Goal: Navigation & Orientation: Find specific page/section

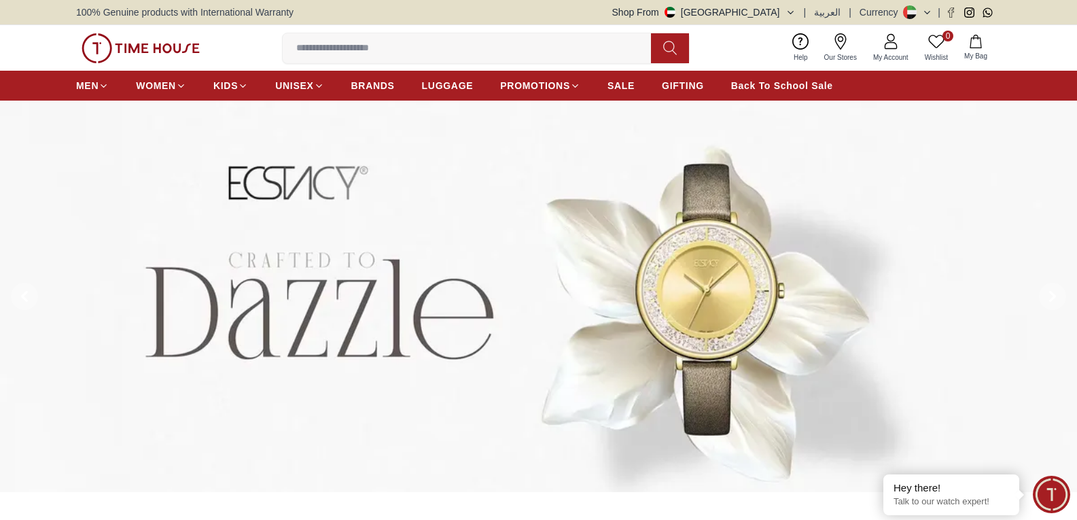
click at [844, 48] on icon at bounding box center [840, 41] width 16 height 16
click at [802, 10] on div "Shop From [GEOGRAPHIC_DATA] | العربية | Currency |" at bounding box center [806, 12] width 389 height 14
click at [793, 9] on icon "button" at bounding box center [790, 12] width 10 height 10
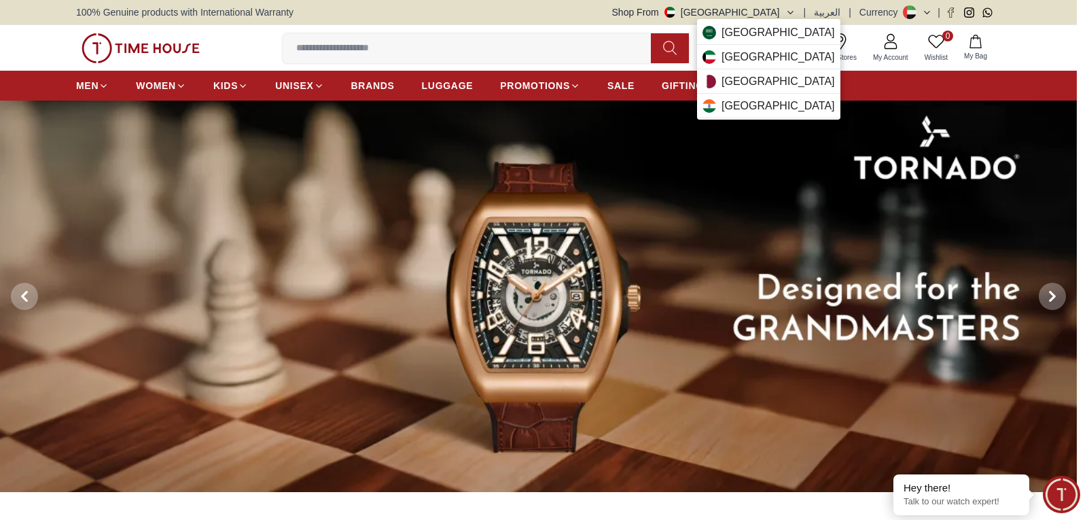
click at [1043, 52] on div at bounding box center [543, 260] width 1087 height 520
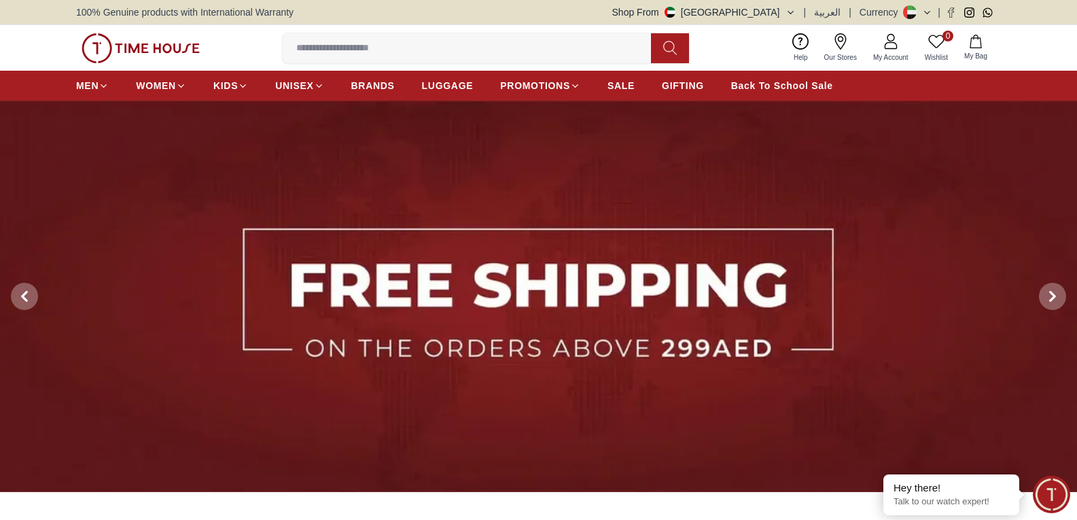
click at [925, 9] on icon at bounding box center [927, 12] width 10 height 10
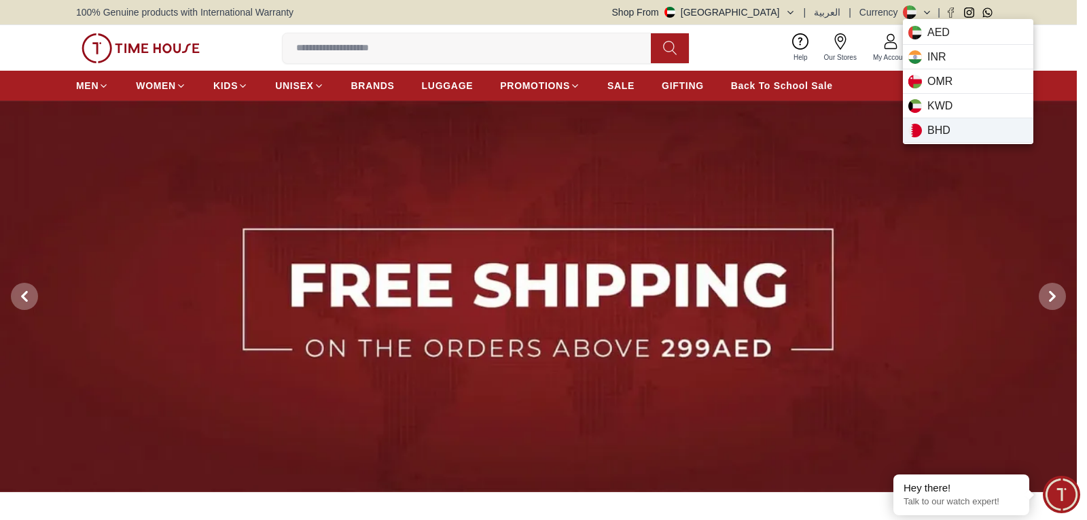
click at [933, 127] on span "BHD" at bounding box center [938, 130] width 23 height 16
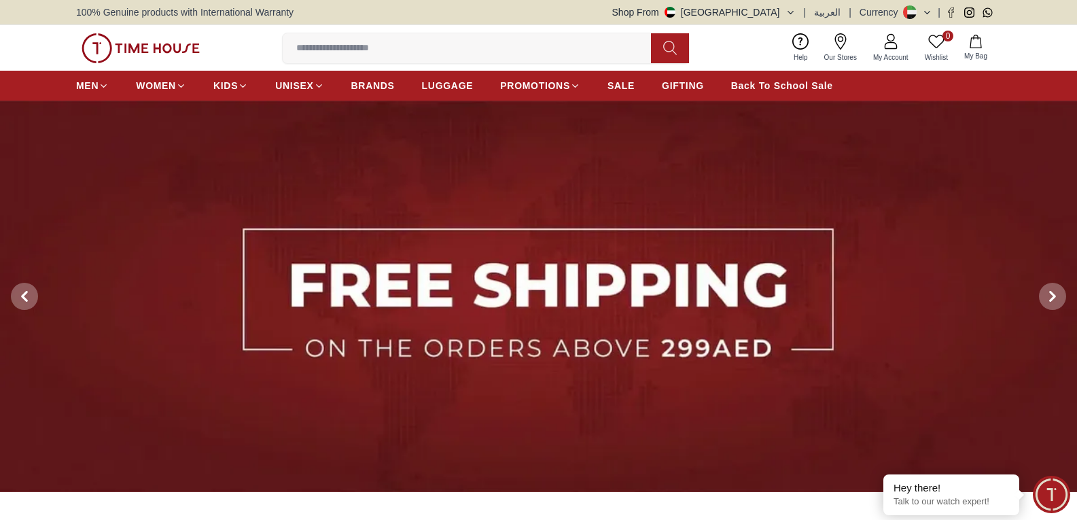
click at [927, 12] on icon at bounding box center [927, 12] width 10 height 10
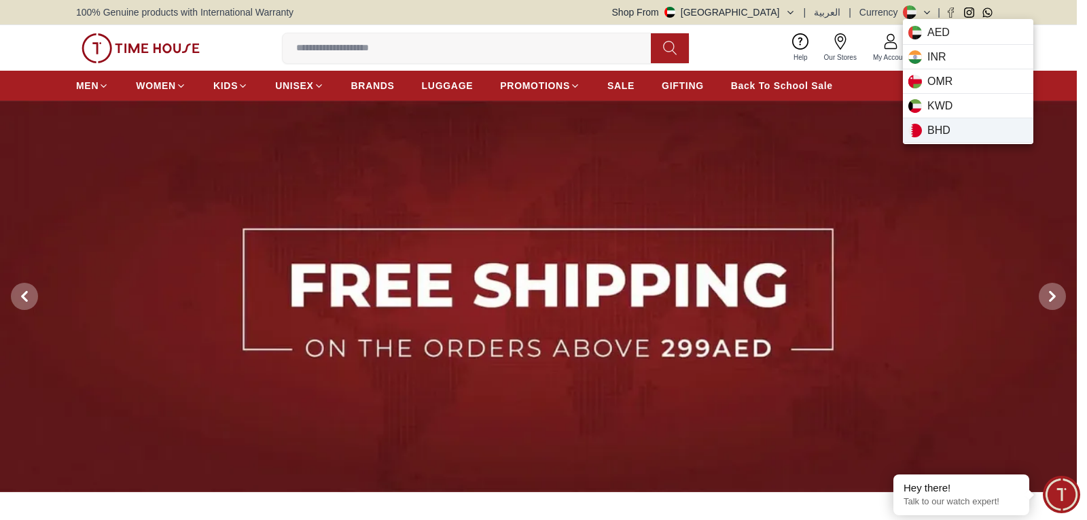
click at [947, 132] on span "BHD" at bounding box center [938, 130] width 23 height 16
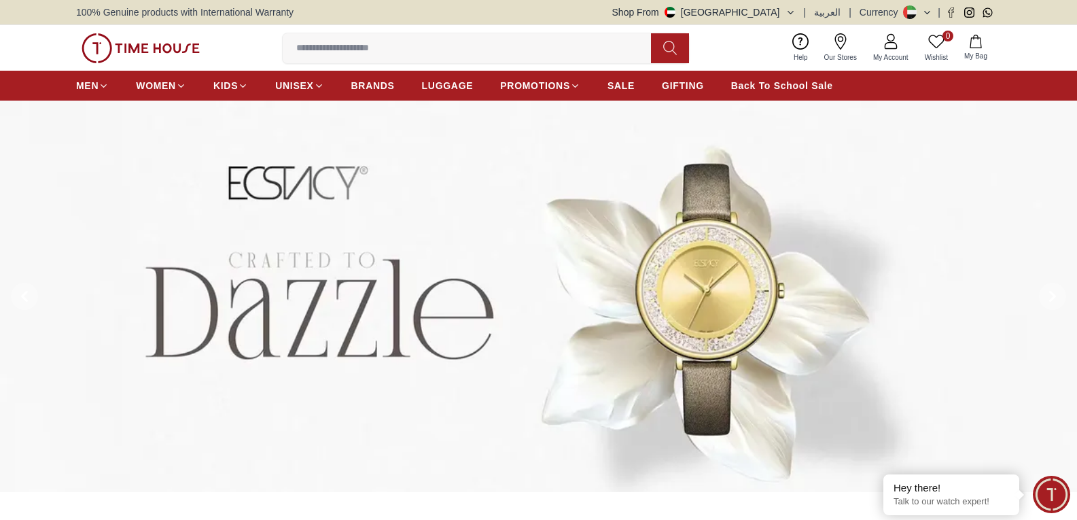
click at [796, 10] on icon "button" at bounding box center [790, 12] width 10 height 10
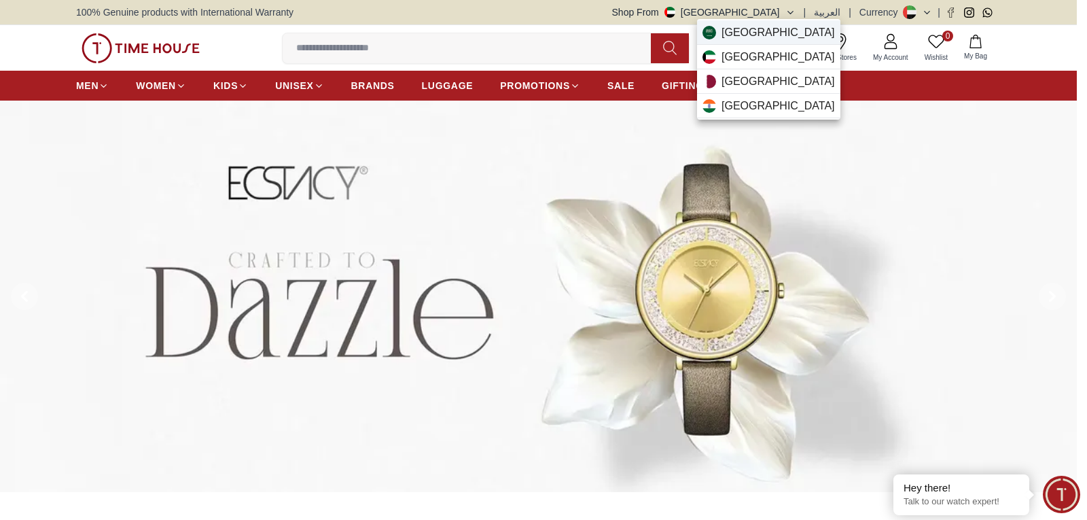
click at [729, 38] on span "[GEOGRAPHIC_DATA]" at bounding box center [778, 32] width 113 height 16
